Goal: Find specific page/section: Find specific page/section

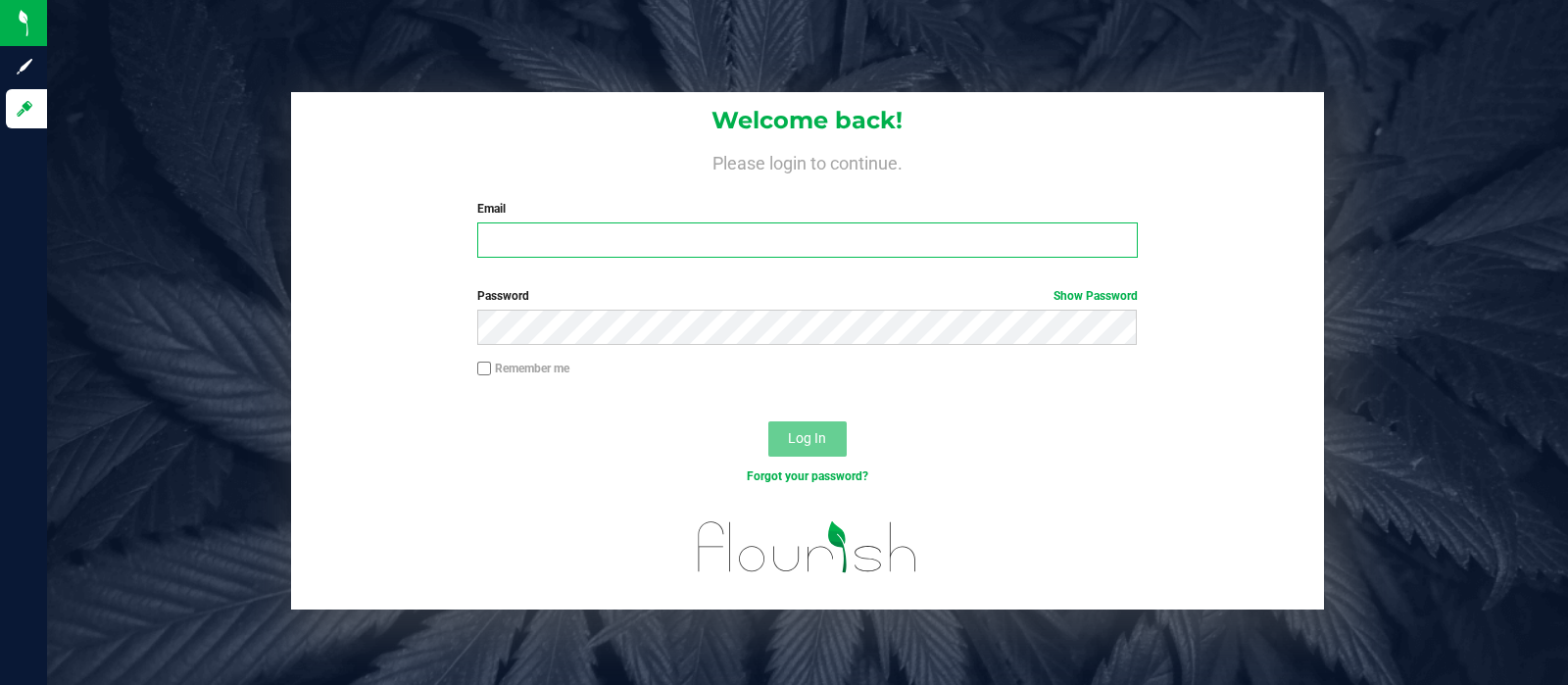
click at [787, 244] on input "Email" at bounding box center [806, 239] width 659 height 35
type input "[EMAIL_ADDRESS][DOMAIN_NAME]"
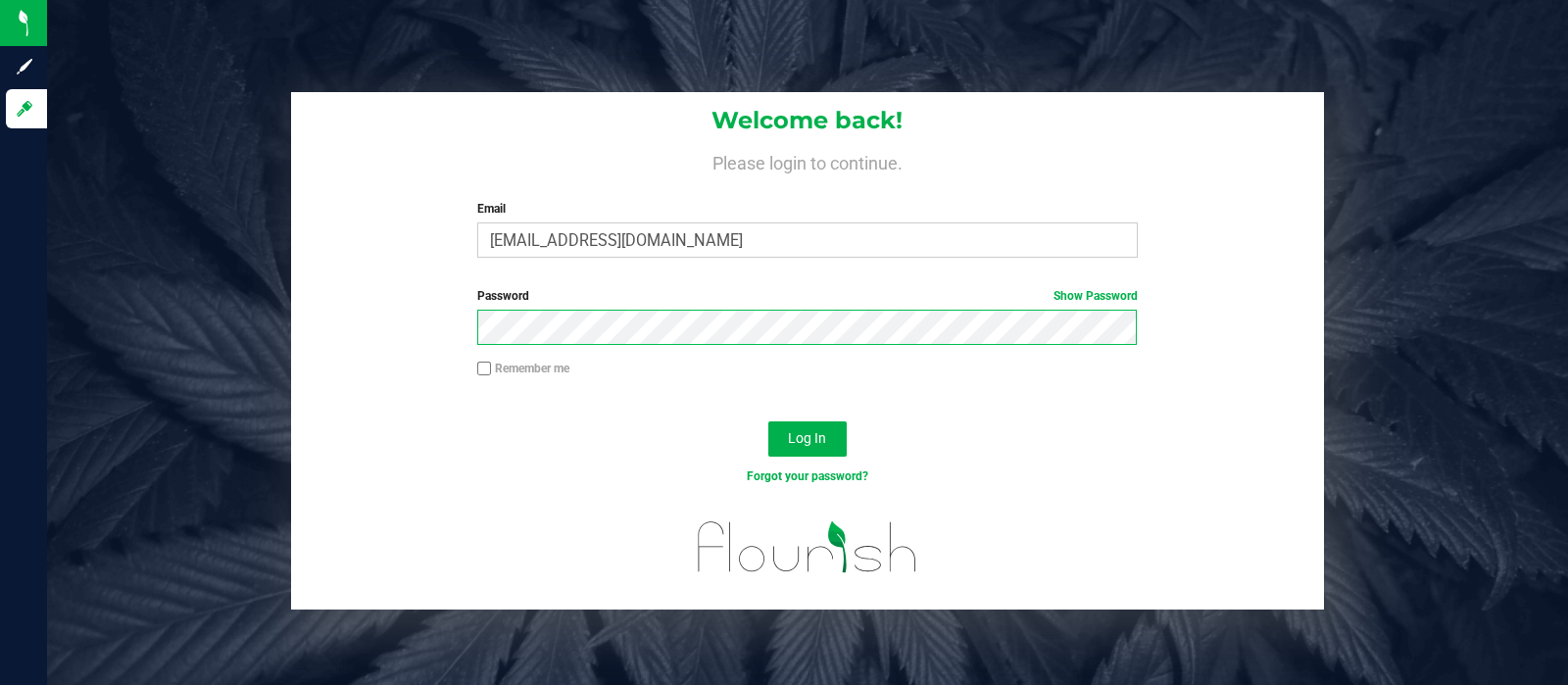
click at [768, 421] on button "Log In" at bounding box center [807, 438] width 79 height 35
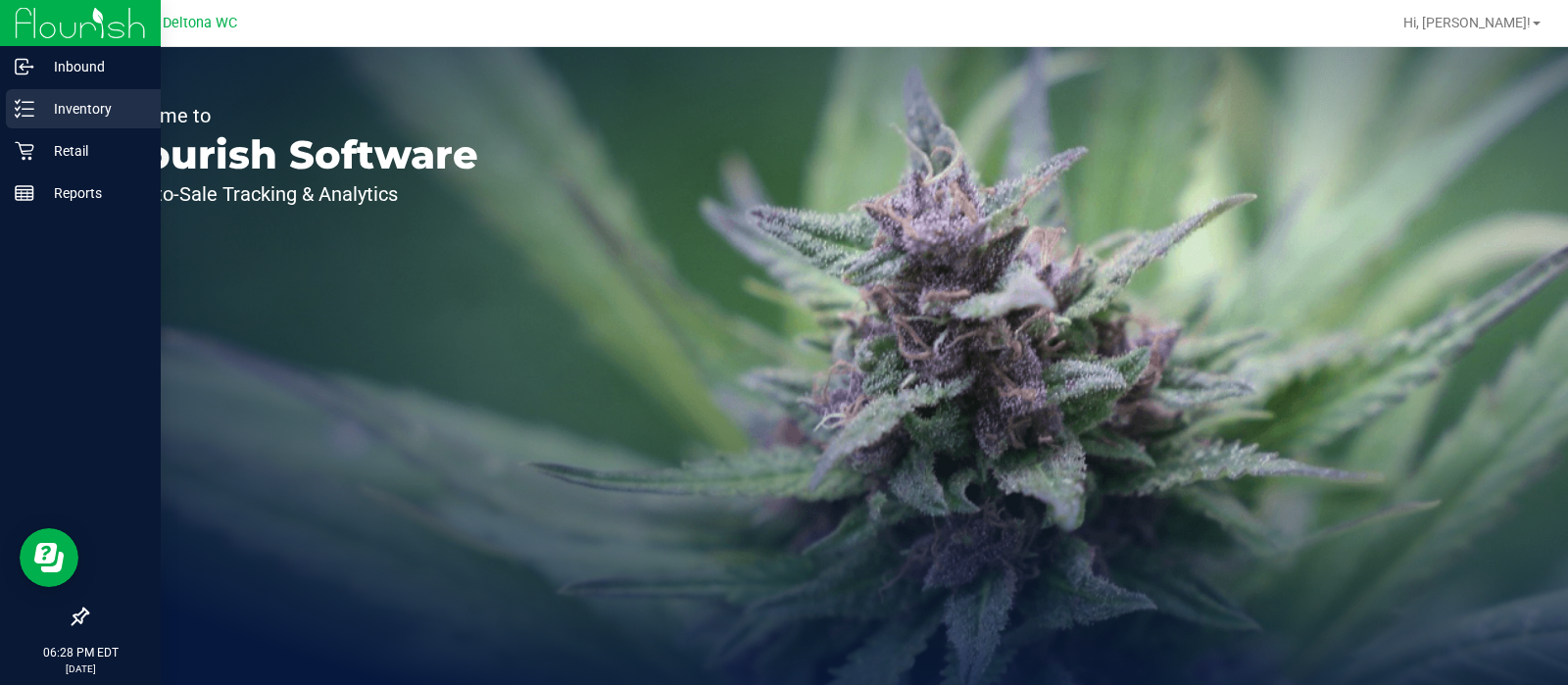
click at [20, 97] on div "Inventory" at bounding box center [83, 108] width 155 height 39
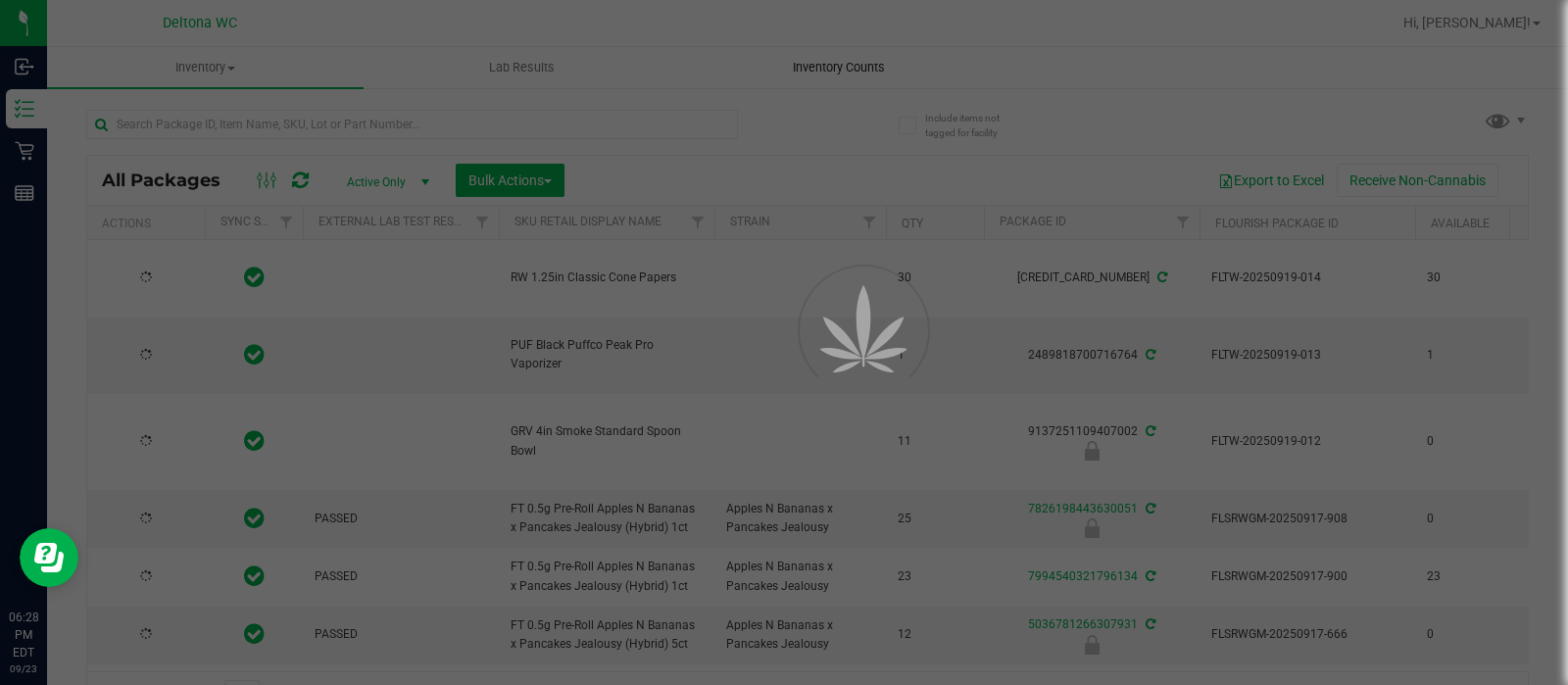
click at [843, 59] on span "Inventory Counts" at bounding box center [838, 68] width 145 height 18
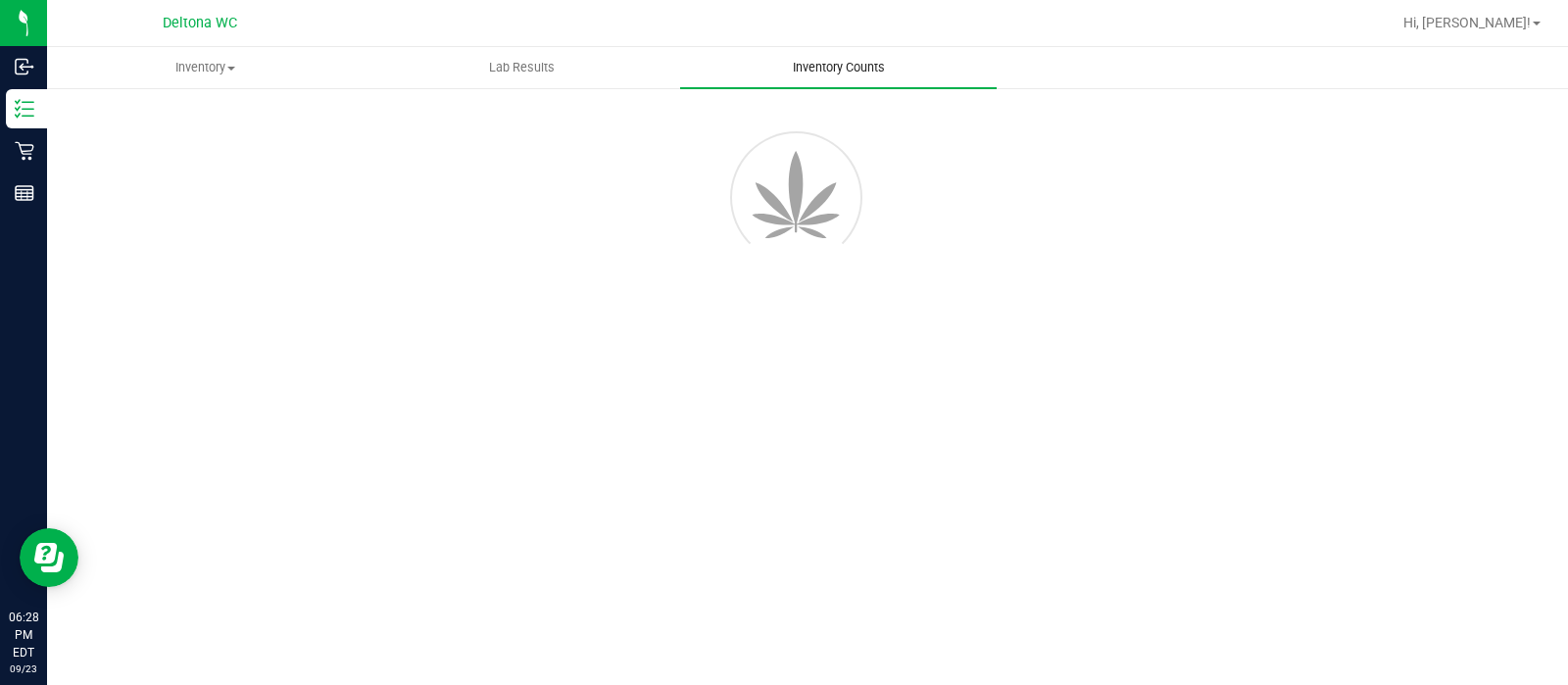
click at [843, 59] on span "Inventory Counts" at bounding box center [838, 68] width 145 height 18
